Goal: Find specific page/section: Find specific page/section

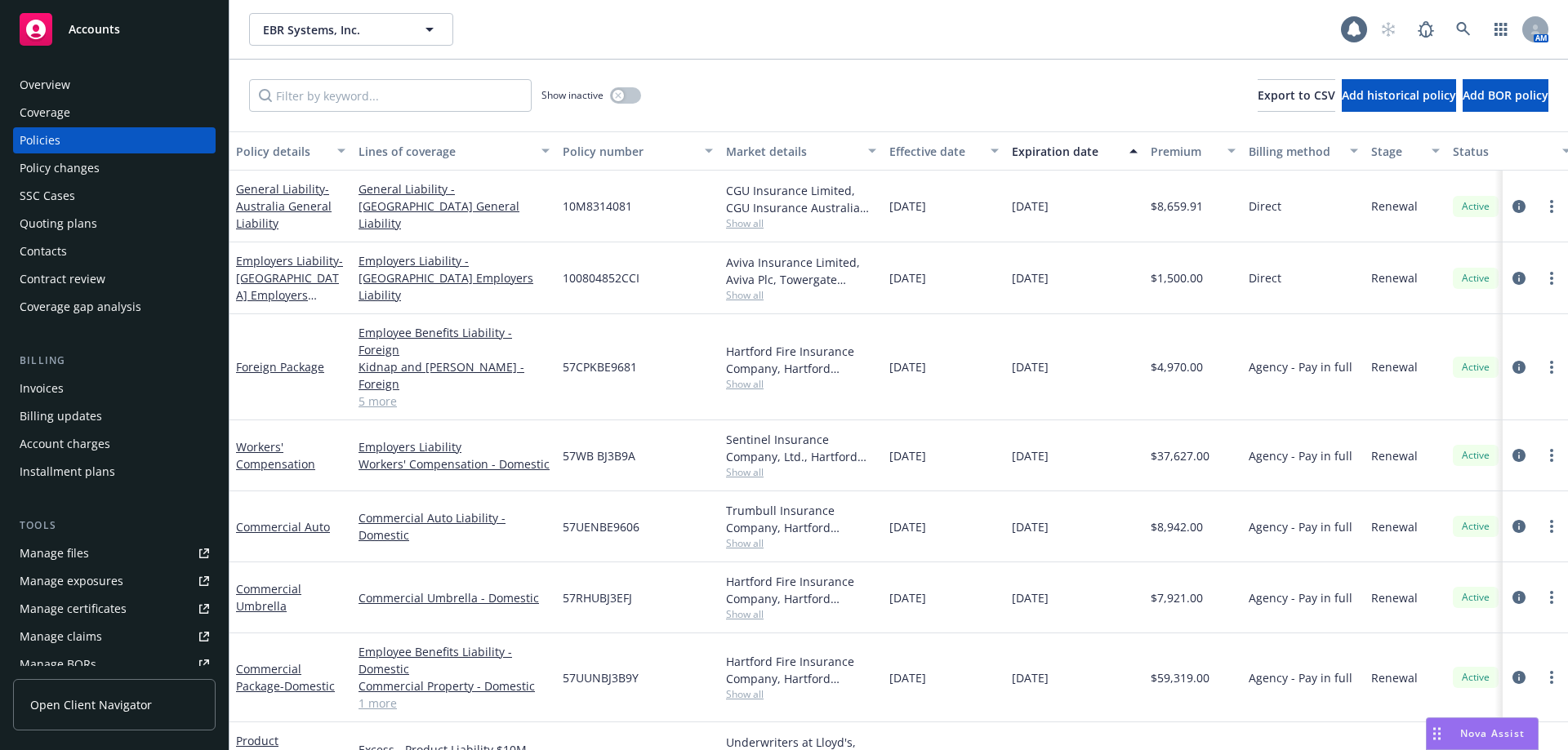
click at [59, 95] on div "Overview" at bounding box center [45, 84] width 50 height 26
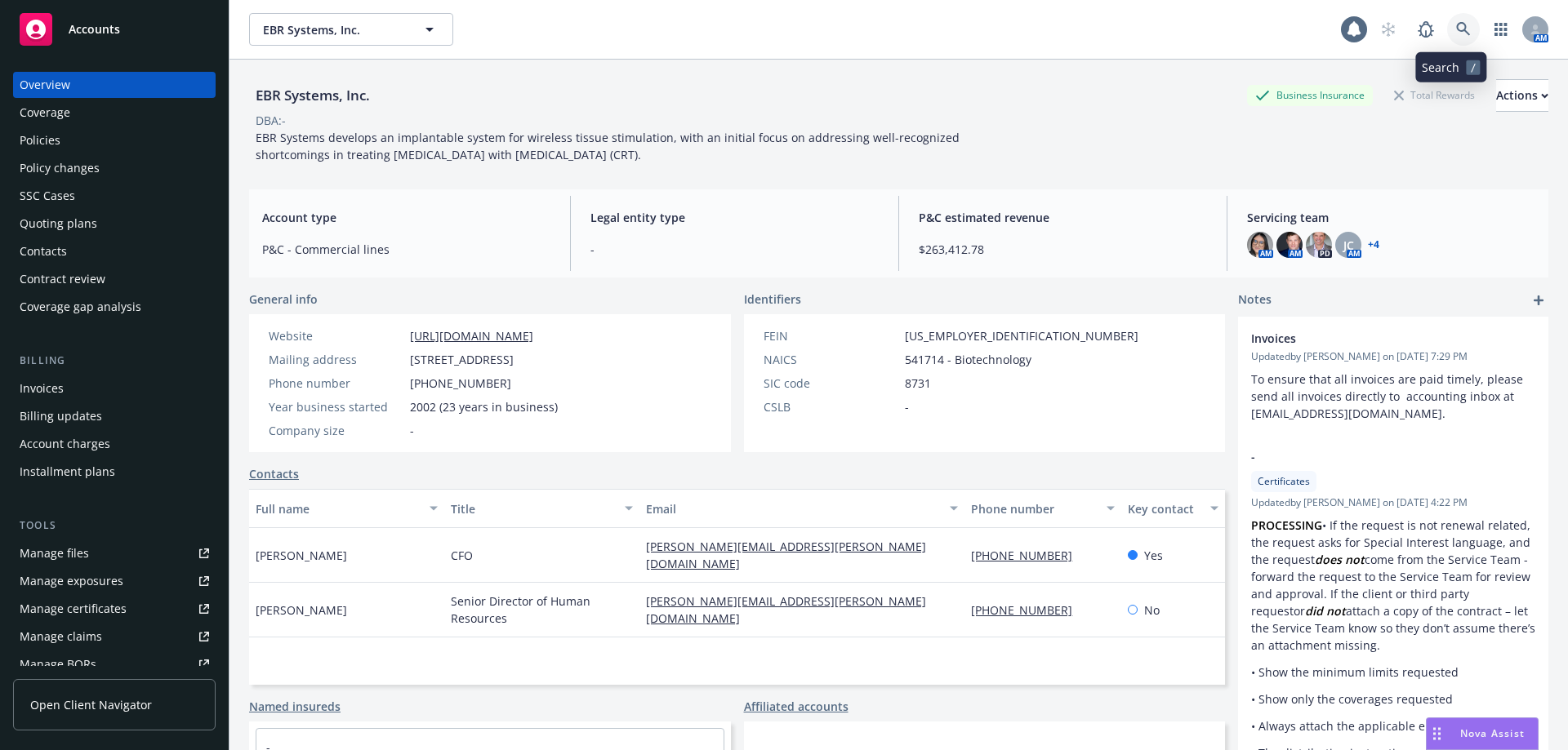
click at [1456, 31] on icon at bounding box center [1463, 29] width 14 height 14
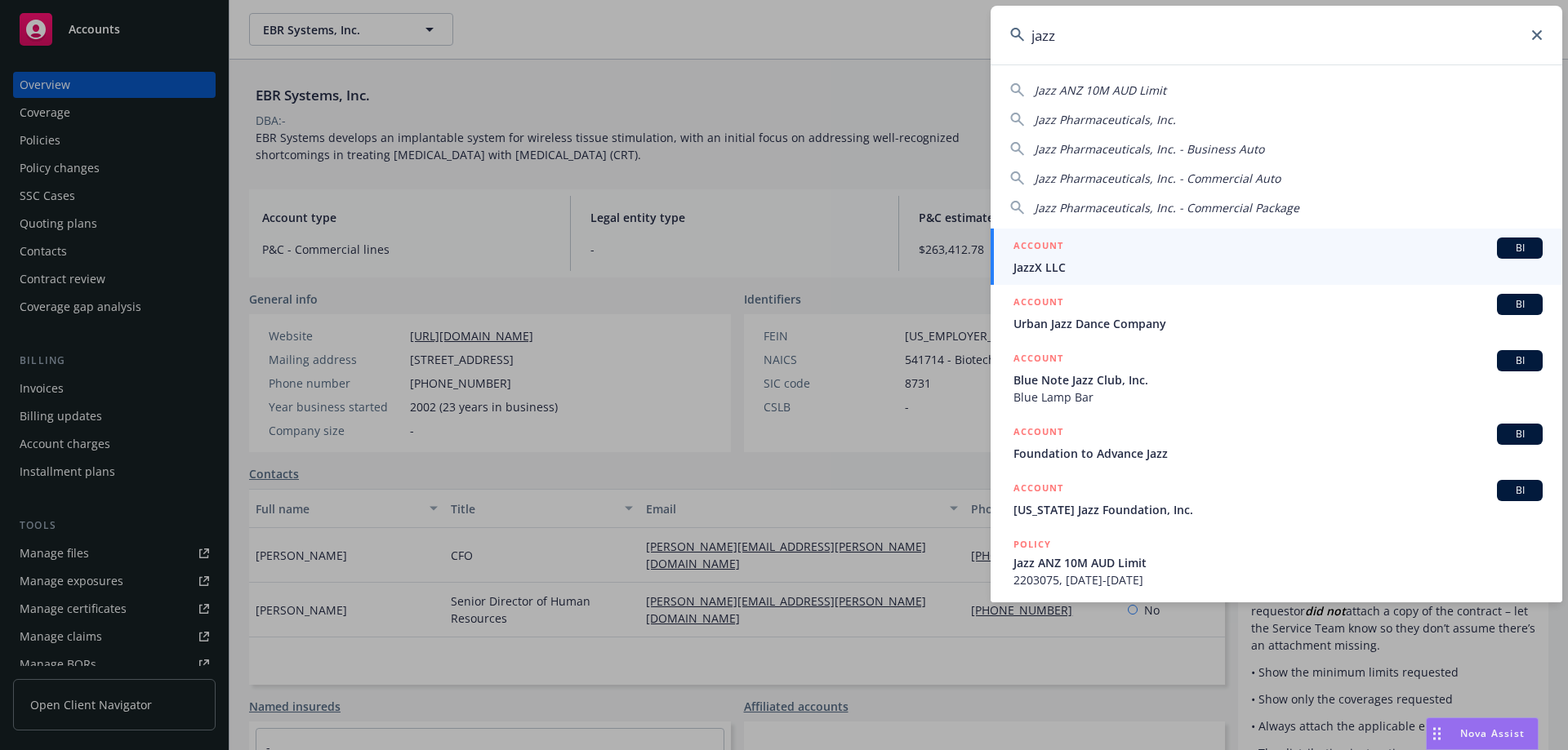
click at [1136, 119] on span "Jazz Pharmaceuticals, Inc." at bounding box center [1105, 119] width 141 height 15
type input "Jazz Pharmaceuticals, Inc."
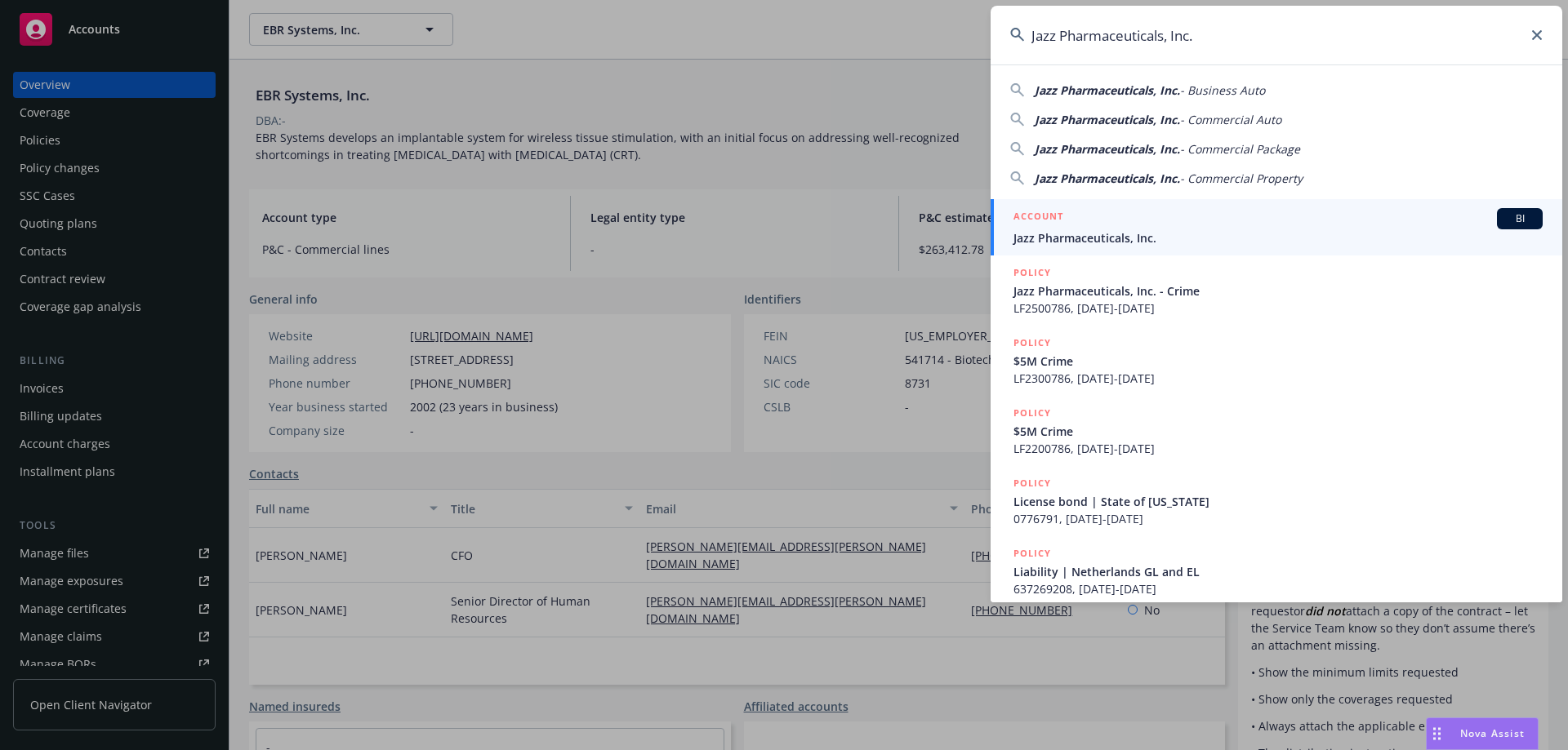
click at [1137, 228] on div "ACCOUNT BI" at bounding box center [1278, 219] width 529 height 21
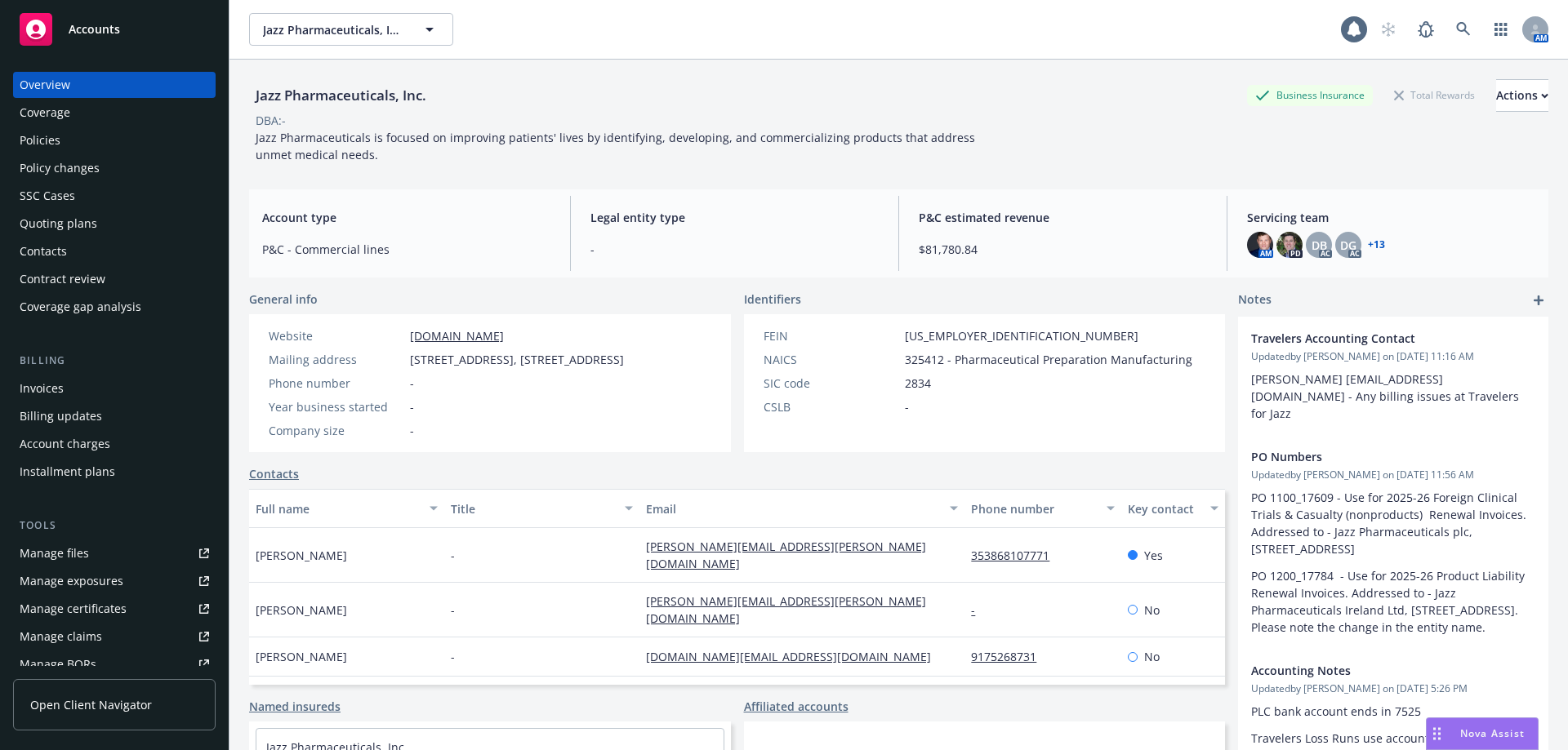
click at [29, 135] on div "Policies" at bounding box center [40, 140] width 41 height 26
